Goal: Task Accomplishment & Management: Manage account settings

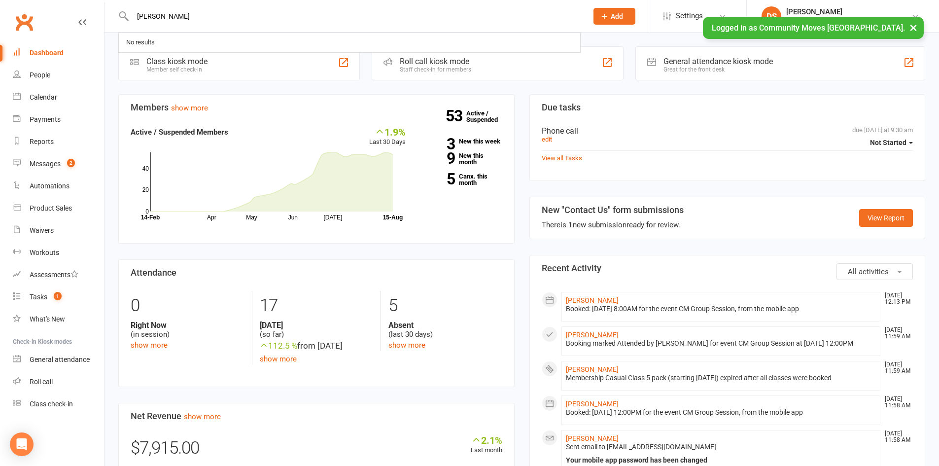
type input "[PERSON_NAME]"
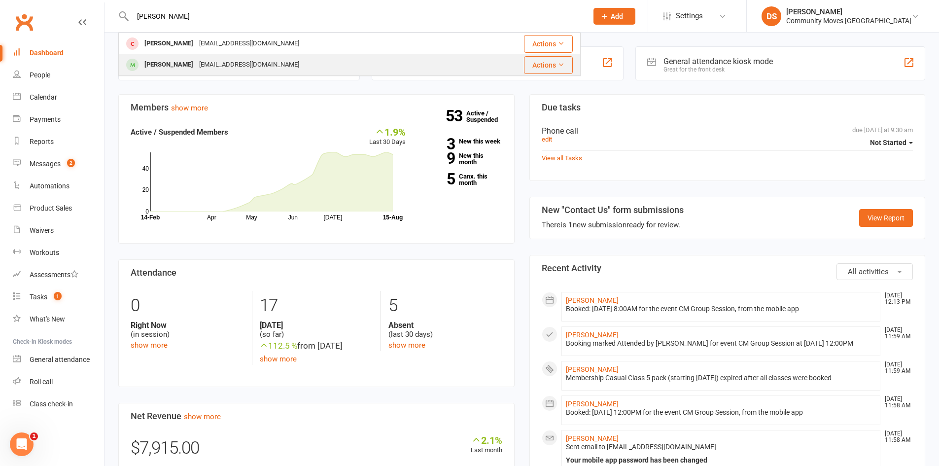
click at [241, 62] on div "[EMAIL_ADDRESS][DOMAIN_NAME]" at bounding box center [249, 65] width 106 height 14
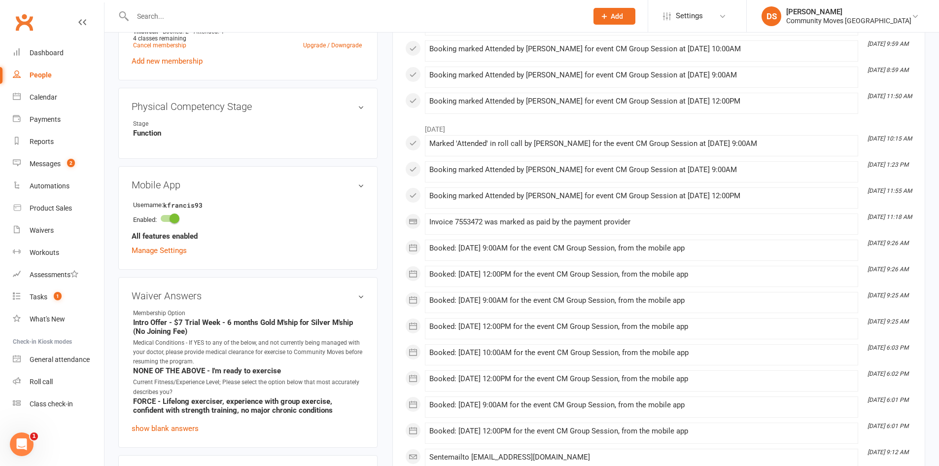
scroll to position [690, 0]
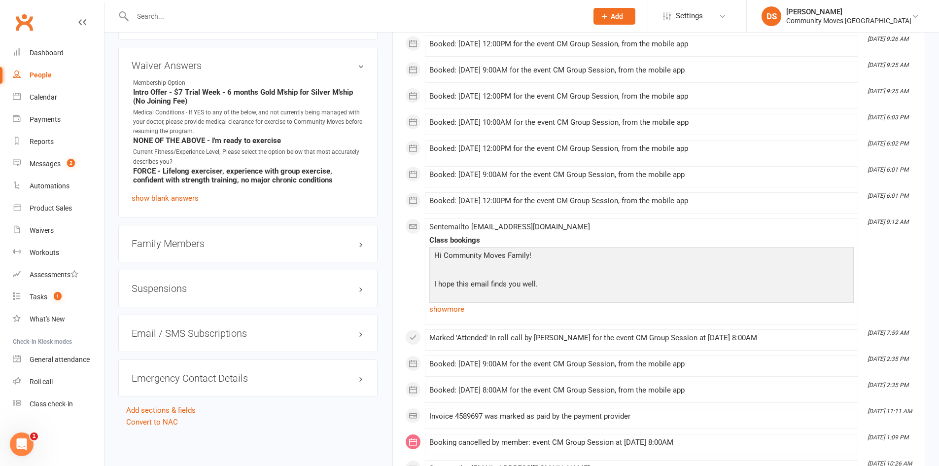
click at [188, 293] on h3 "Suspensions" at bounding box center [248, 288] width 233 height 11
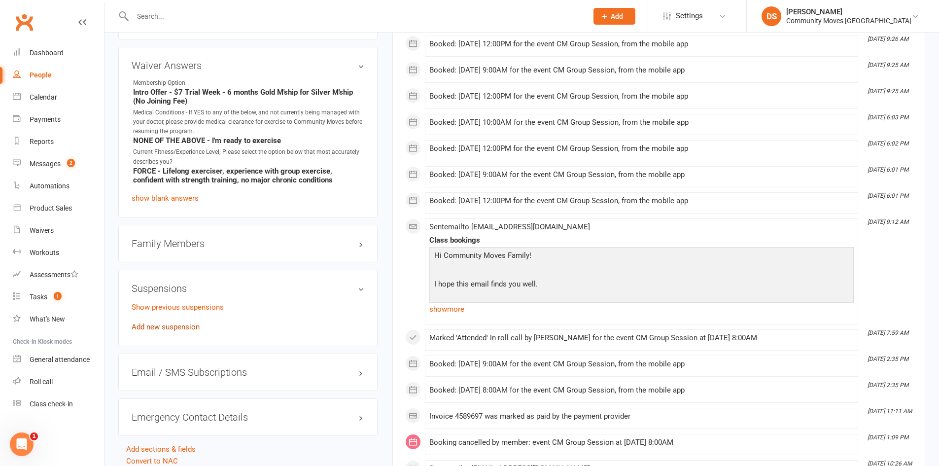
click at [183, 325] on link "Add new suspension" at bounding box center [166, 326] width 68 height 9
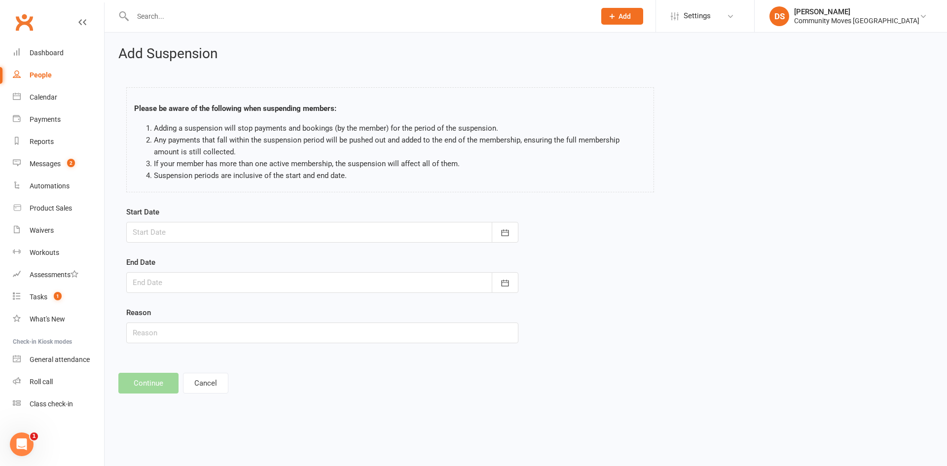
click at [213, 234] on div at bounding box center [322, 232] width 392 height 21
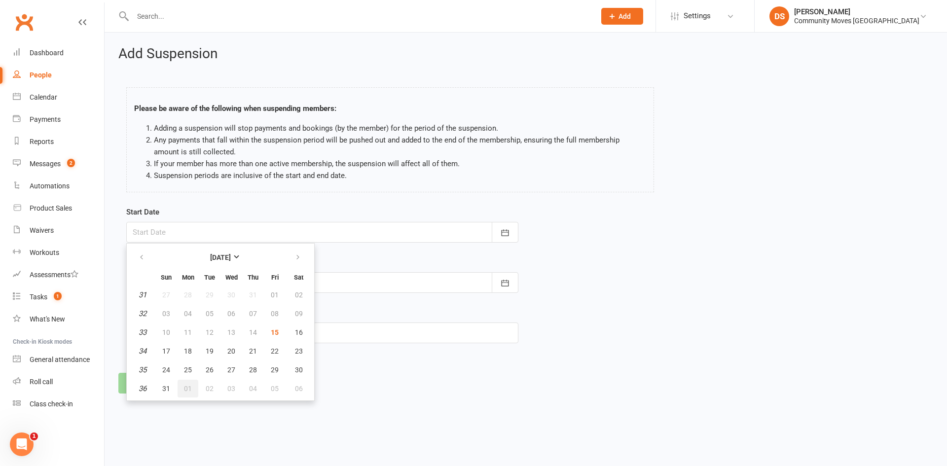
click at [184, 390] on span "01" at bounding box center [188, 389] width 8 height 8
type input "[DATE]"
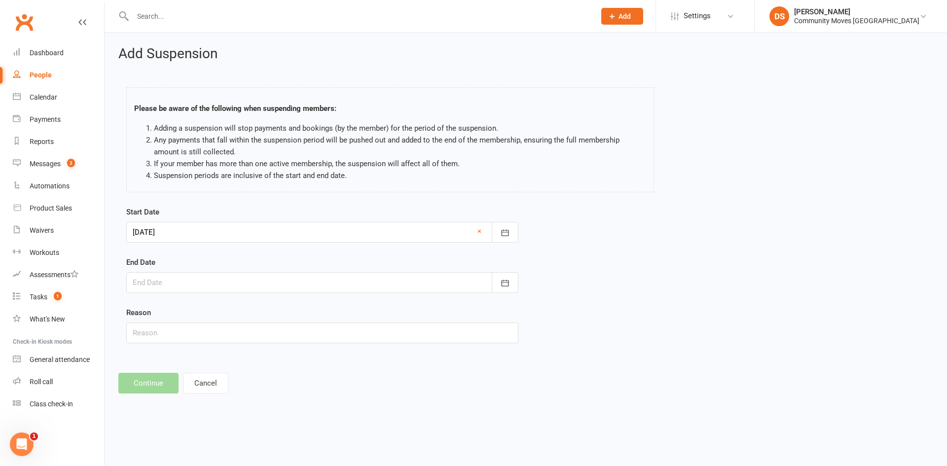
click at [204, 287] on div at bounding box center [322, 282] width 392 height 21
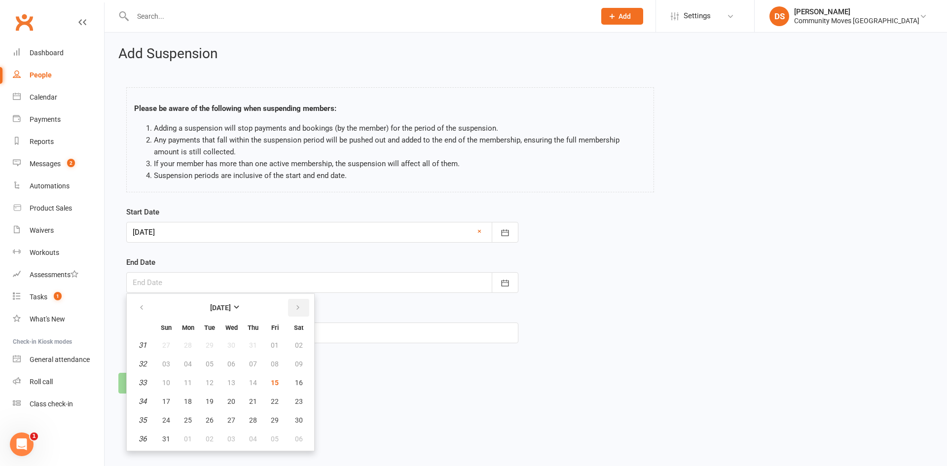
click at [299, 299] on button "button" at bounding box center [298, 308] width 21 height 18
click at [291, 305] on button "button" at bounding box center [298, 308] width 21 height 18
click at [291, 306] on button "button" at bounding box center [298, 308] width 21 height 18
click at [165, 439] on span "30" at bounding box center [166, 439] width 8 height 8
type input "[DATE]"
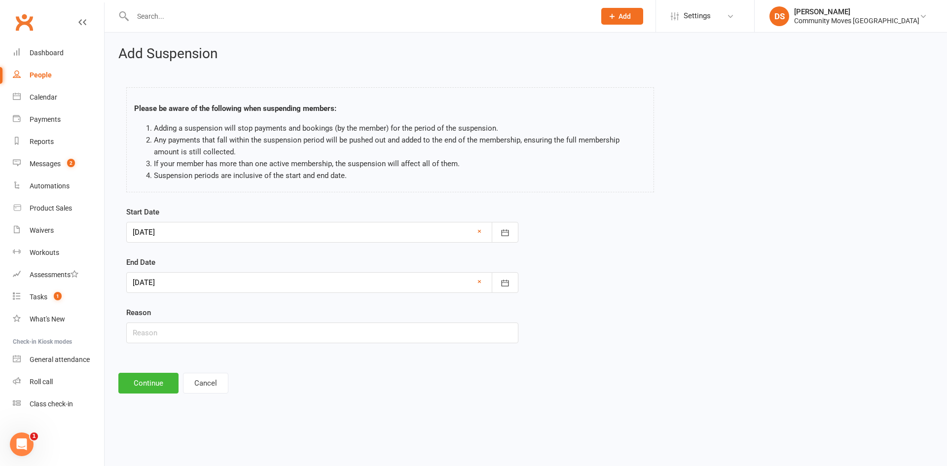
click at [176, 343] on div "Start Date [DATE] [DATE] Sun Mon Tue Wed Thu Fri Sat 36 31 01 02 03 04 05 06 37…" at bounding box center [322, 281] width 407 height 151
click at [178, 337] on input "text" at bounding box center [322, 332] width 392 height 21
type input "Overseas"
click at [151, 389] on button "Continue" at bounding box center [148, 383] width 60 height 21
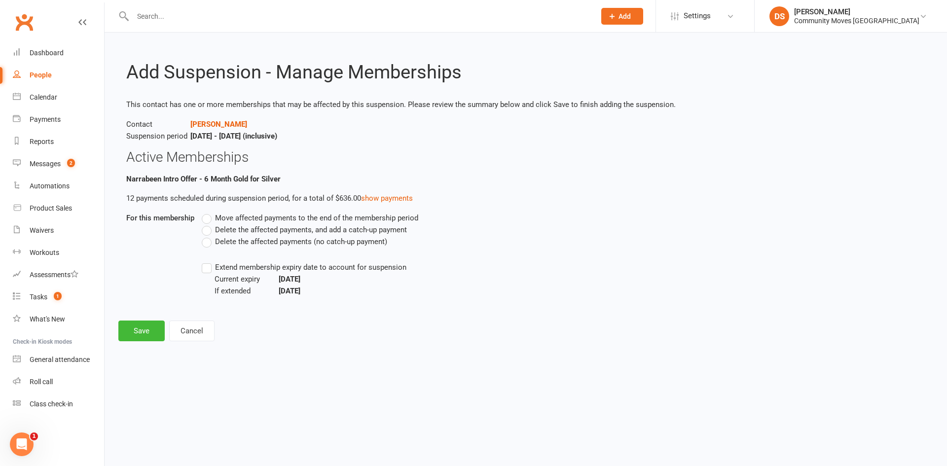
click at [255, 242] on span "Delete the affected payments (no catch-up payment)" at bounding box center [301, 241] width 172 height 10
click at [208, 236] on input "Delete the affected payments (no catch-up payment)" at bounding box center [205, 236] width 6 height 0
click at [136, 326] on button "Save" at bounding box center [141, 330] width 46 height 21
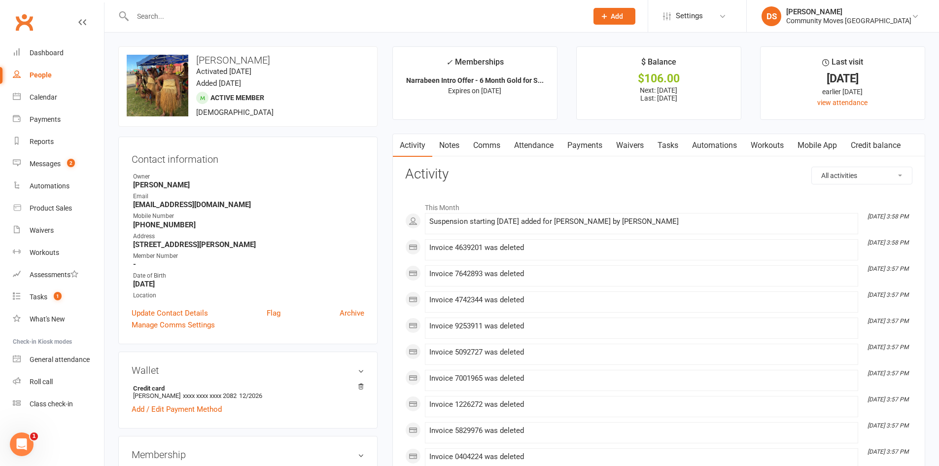
click at [228, 20] on input "text" at bounding box center [355, 16] width 451 height 14
type input "[PERSON_NAME]"
